Goal: Find specific page/section: Find specific page/section

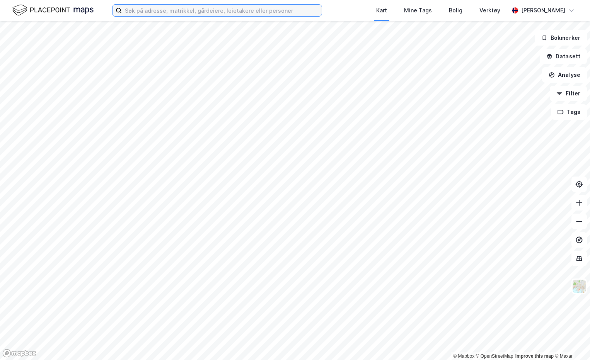
click at [192, 11] on input at bounding box center [222, 11] width 200 height 12
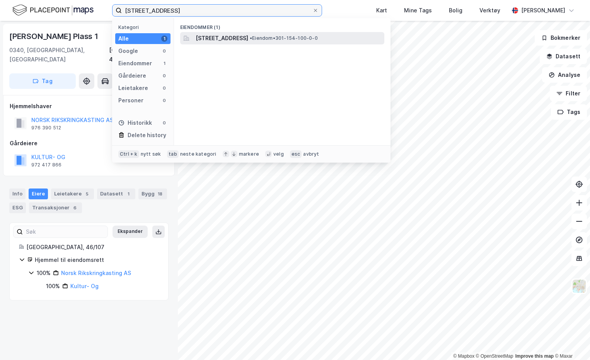
type input "[STREET_ADDRESS]"
click at [248, 41] on span "[STREET_ADDRESS]" at bounding box center [222, 38] width 53 height 9
